Goal: Navigation & Orientation: Find specific page/section

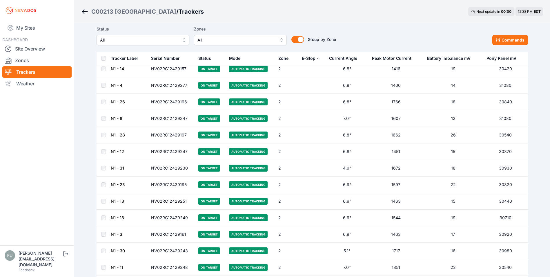
scroll to position [1385, 0]
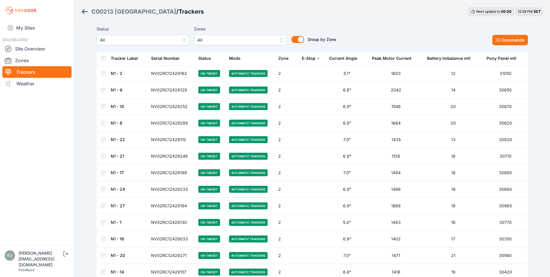
click at [84, 11] on icon "Breadcrumb" at bounding box center [84, 11] width 7 height 7
click at [29, 69] on link "Trackers" at bounding box center [36, 72] width 69 height 12
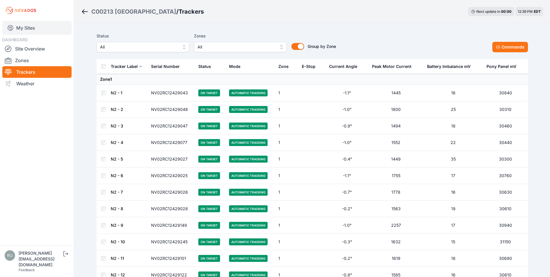
click at [39, 28] on link "My Sites" at bounding box center [36, 28] width 69 height 14
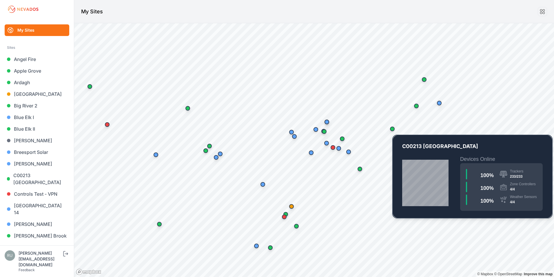
click at [393, 129] on div "Map marker" at bounding box center [392, 128] width 5 height 5
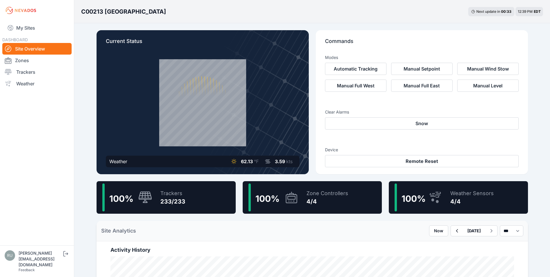
click at [123, 12] on h3 "C00213 [GEOGRAPHIC_DATA]" at bounding box center [123, 12] width 85 height 8
click at [122, 11] on h3 "C00213 [GEOGRAPHIC_DATA]" at bounding box center [123, 12] width 85 height 8
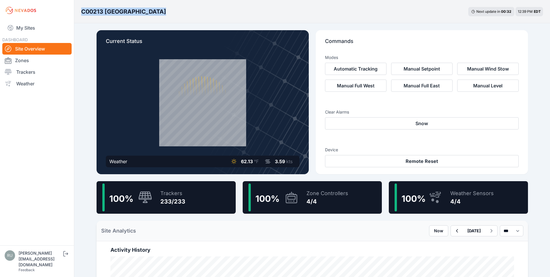
click at [122, 11] on h3 "C00213 [GEOGRAPHIC_DATA]" at bounding box center [123, 12] width 85 height 8
drag, startPoint x: 122, startPoint y: 11, endPoint x: 105, endPoint y: 10, distance: 16.8
click at [105, 10] on h3 "C00213 [GEOGRAPHIC_DATA]" at bounding box center [123, 12] width 85 height 8
